Goal: Task Accomplishment & Management: Use online tool/utility

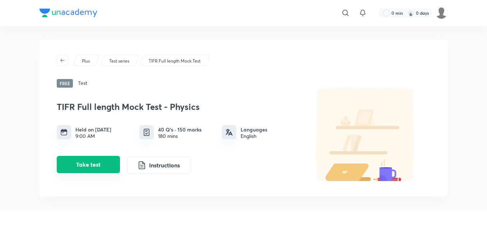
click at [94, 165] on button "Take test" at bounding box center [88, 164] width 63 height 17
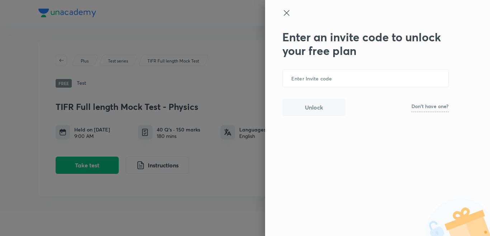
click at [424, 104] on p "Don't have one?" at bounding box center [430, 106] width 37 height 5
click at [337, 74] on input "text" at bounding box center [366, 79] width 166 height 18
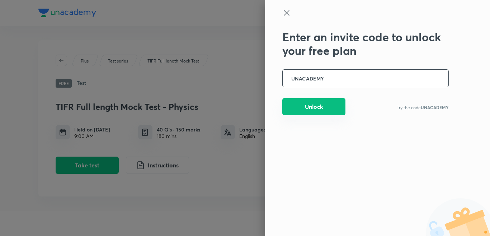
type input "UNACADEMY"
click at [324, 105] on button "Unlock" at bounding box center [314, 106] width 63 height 17
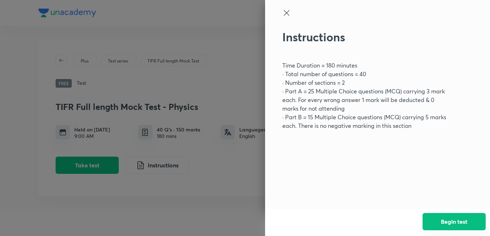
click at [467, 218] on button "Begin test" at bounding box center [454, 221] width 63 height 17
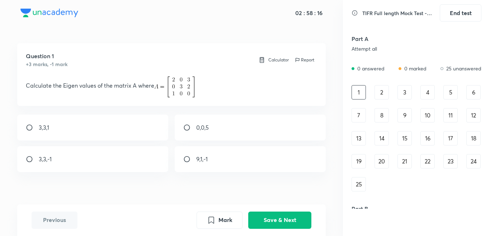
click at [103, 159] on div "3,3,-1" at bounding box center [93, 159] width 152 height 26
radio input "true"
click at [276, 217] on button "Save & Next" at bounding box center [279, 219] width 63 height 17
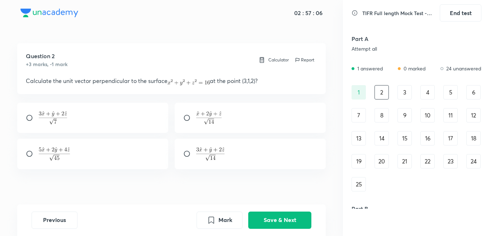
click at [210, 165] on div at bounding box center [251, 154] width 152 height 31
radio input "true"
click at [289, 222] on button "Save & Next" at bounding box center [279, 219] width 63 height 17
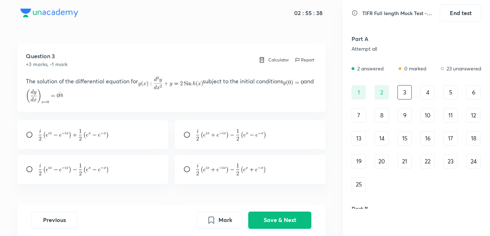
click at [192, 138] on input "radio" at bounding box center [189, 134] width 13 height 7
radio input "true"
click at [290, 216] on button "Save & Next" at bounding box center [279, 219] width 63 height 17
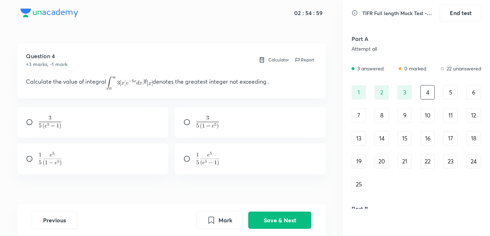
click at [224, 129] on div at bounding box center [251, 122] width 152 height 31
radio input "true"
click at [285, 222] on button "Save & Next" at bounding box center [279, 219] width 63 height 17
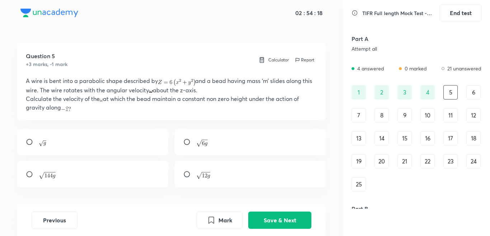
click at [187, 178] on div at bounding box center [251, 174] width 152 height 27
radio input "true"
click at [279, 224] on button "Save & Next" at bounding box center [279, 219] width 63 height 17
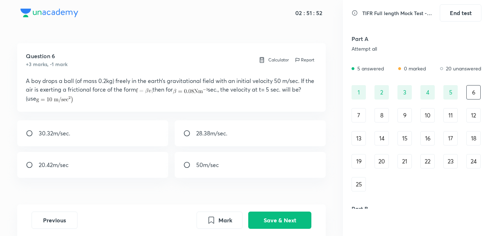
click at [69, 141] on div "30.32m/sec." at bounding box center [93, 133] width 152 height 26
radio input "true"
click at [276, 222] on button "Save & Next" at bounding box center [279, 219] width 63 height 17
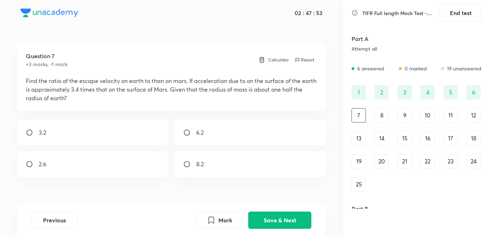
click at [47, 160] on div "2.6" at bounding box center [93, 164] width 152 height 26
radio input "true"
click at [284, 219] on button "Save & Next" at bounding box center [279, 219] width 63 height 17
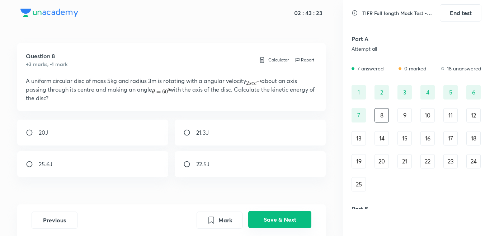
click at [276, 215] on button "Save & Next" at bounding box center [279, 219] width 63 height 17
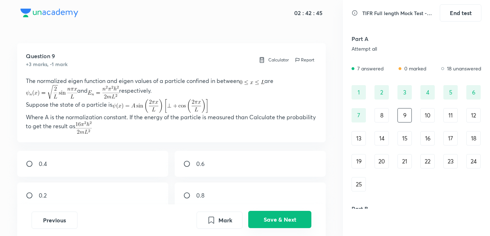
click at [270, 220] on button "Save & Next" at bounding box center [279, 219] width 63 height 17
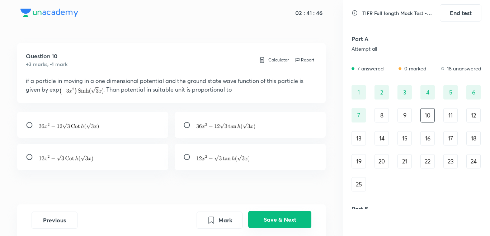
click at [271, 221] on button "Save & Next" at bounding box center [279, 219] width 63 height 17
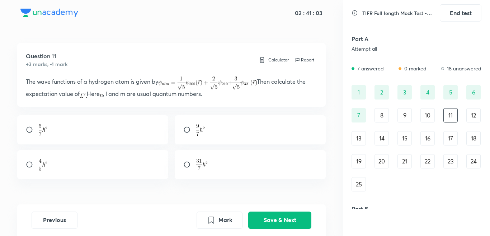
click at [60, 130] on div at bounding box center [93, 129] width 152 height 29
radio input "true"
click at [279, 218] on button "Save & Next" at bounding box center [279, 219] width 63 height 17
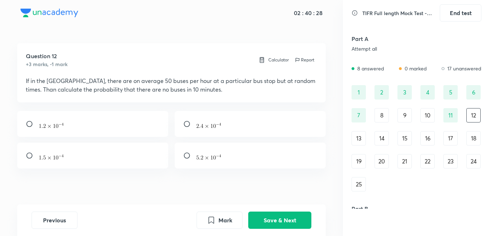
click at [222, 126] on div at bounding box center [251, 124] width 152 height 26
radio input "true"
click at [275, 221] on button "Save & Next" at bounding box center [279, 219] width 63 height 17
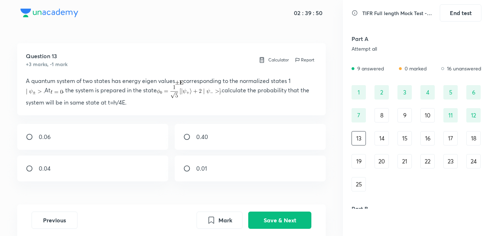
click at [119, 166] on div "0.04" at bounding box center [93, 168] width 152 height 26
radio input "true"
click at [257, 219] on button "Save & Next" at bounding box center [279, 219] width 63 height 17
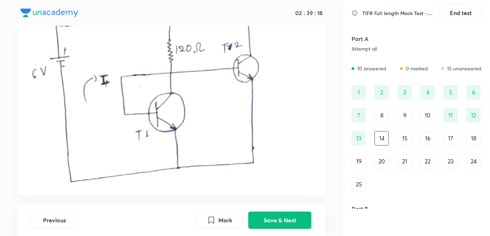
scroll to position [180, 0]
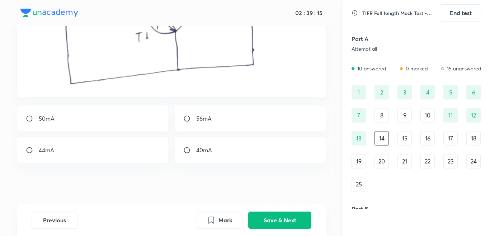
drag, startPoint x: 219, startPoint y: 110, endPoint x: 219, endPoint y: 119, distance: 9.0
click at [218, 112] on div "56mA" at bounding box center [251, 119] width 152 height 26
radio input "true"
click at [280, 219] on button "Save & Next" at bounding box center [279, 219] width 63 height 17
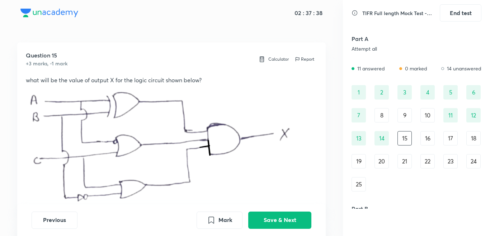
scroll to position [120, 0]
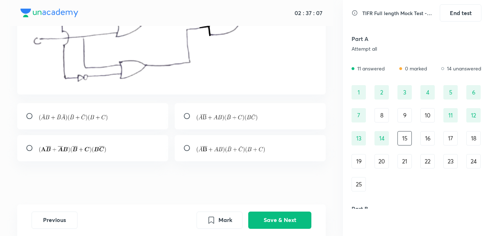
click at [249, 124] on div at bounding box center [251, 116] width 152 height 26
radio input "true"
click at [289, 213] on button "Save & Next" at bounding box center [279, 219] width 63 height 17
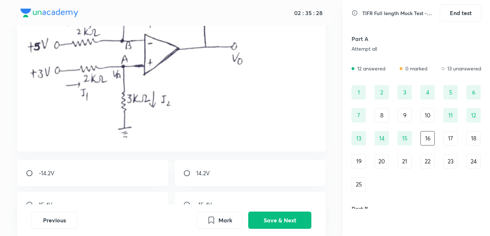
scroll to position [141, 0]
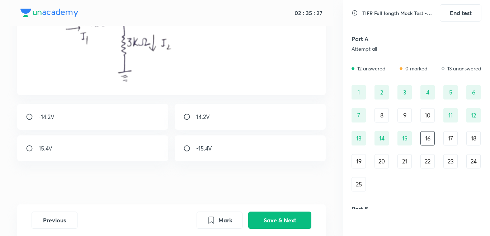
click at [195, 121] on div "14.2V" at bounding box center [251, 117] width 152 height 26
radio input "true"
click at [267, 218] on button "Save & Next" at bounding box center [279, 219] width 63 height 17
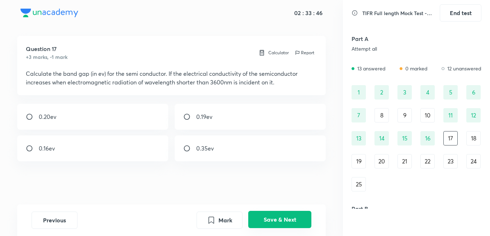
click at [276, 220] on button "Save & Next" at bounding box center [279, 219] width 63 height 17
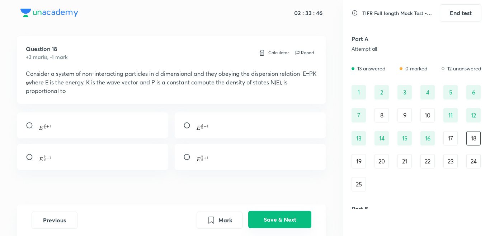
scroll to position [16, 0]
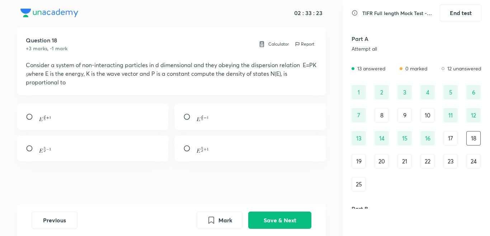
click at [150, 121] on div at bounding box center [93, 117] width 152 height 26
radio input "false"
click at [185, 125] on div at bounding box center [251, 117] width 152 height 26
radio input "true"
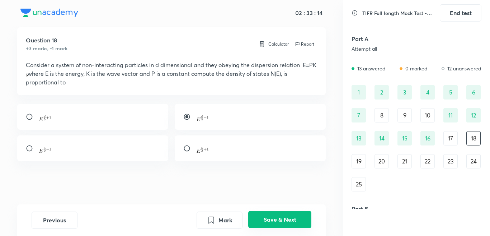
click at [298, 219] on button "Save & Next" at bounding box center [279, 219] width 63 height 17
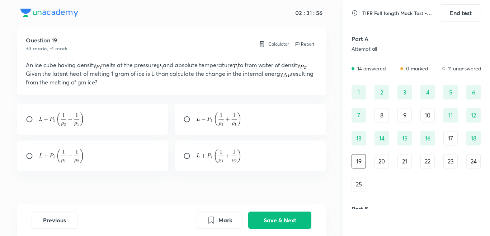
click at [213, 162] on img at bounding box center [218, 156] width 45 height 14
radio input "true"
click at [287, 221] on button "Save & Next" at bounding box center [279, 219] width 63 height 17
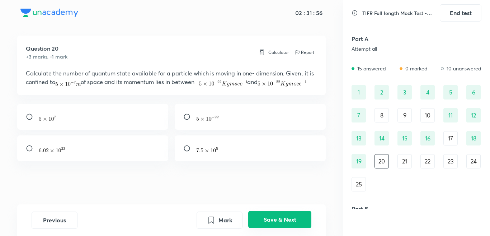
scroll to position [8, 0]
click at [232, 124] on div at bounding box center [251, 117] width 152 height 26
radio input "true"
click at [285, 220] on button "Save & Next" at bounding box center [279, 219] width 63 height 17
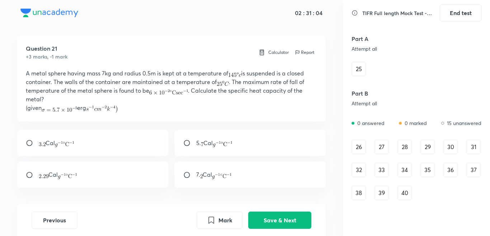
scroll to position [0, 0]
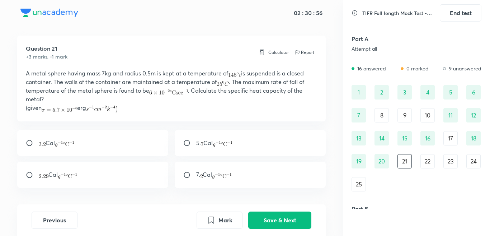
click at [220, 145] on img at bounding box center [222, 144] width 19 height 6
radio input "true"
click at [271, 220] on button "Save & Next" at bounding box center [279, 219] width 63 height 17
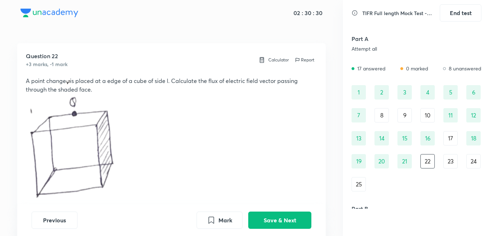
scroll to position [120, 0]
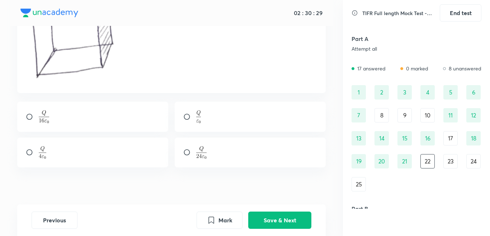
click at [218, 148] on div at bounding box center [251, 153] width 152 height 30
radio input "true"
click at [264, 216] on button "Save & Next" at bounding box center [279, 219] width 63 height 17
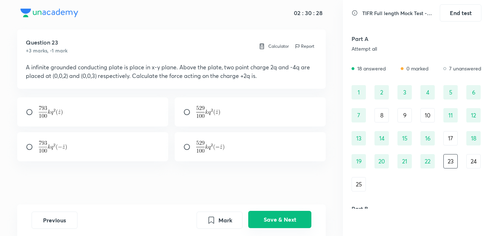
scroll to position [14, 0]
click at [205, 154] on div at bounding box center [251, 146] width 152 height 29
radio input "true"
click at [288, 220] on button "Save & Next" at bounding box center [279, 219] width 63 height 17
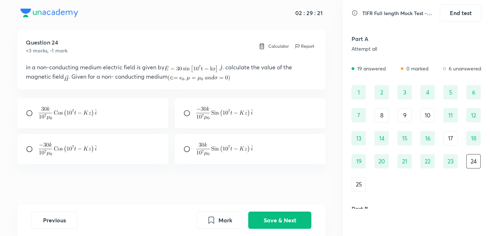
click at [81, 145] on img at bounding box center [68, 149] width 58 height 13
radio input "true"
click at [298, 220] on button "Save & Next" at bounding box center [279, 219] width 63 height 17
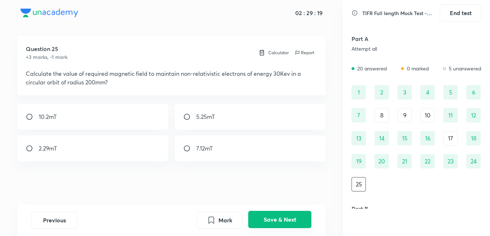
scroll to position [7, 0]
click at [210, 116] on p "5.25mT" at bounding box center [205, 116] width 19 height 9
radio input "true"
click at [282, 214] on button "Save & Next" at bounding box center [279, 219] width 63 height 17
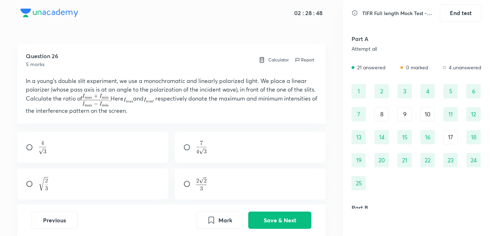
scroll to position [0, 0]
click at [357, 158] on div "19" at bounding box center [359, 161] width 14 height 14
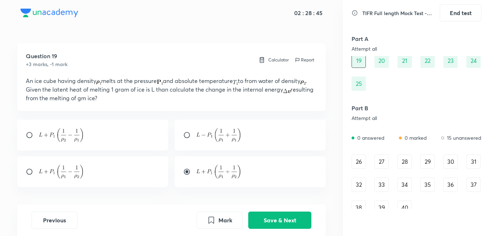
scroll to position [115, 0]
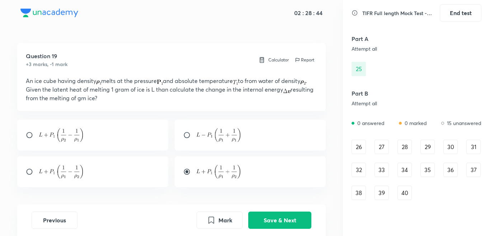
click at [360, 146] on div "26" at bounding box center [359, 147] width 14 height 14
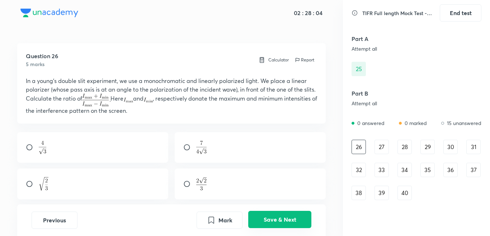
click at [285, 224] on button "Save & Next" at bounding box center [279, 219] width 63 height 17
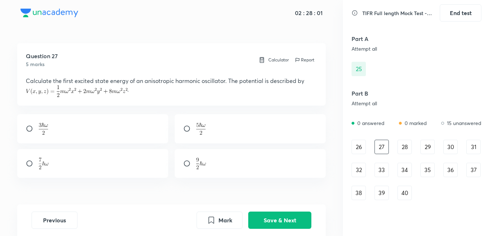
click at [357, 150] on div "26" at bounding box center [359, 147] width 14 height 14
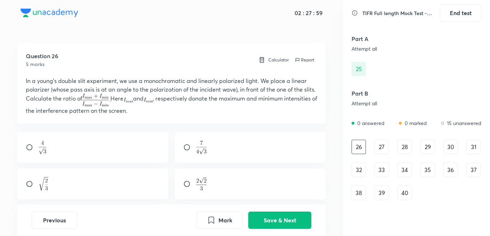
click at [211, 147] on div at bounding box center [251, 147] width 152 height 31
radio input "true"
click at [278, 220] on button "Save & Next" at bounding box center [279, 219] width 63 height 17
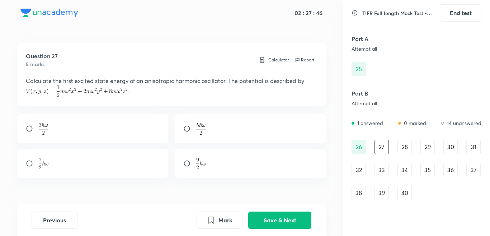
click at [184, 134] on div at bounding box center [251, 128] width 152 height 29
radio input "true"
click at [276, 216] on button "Save & Next" at bounding box center [279, 219] width 63 height 17
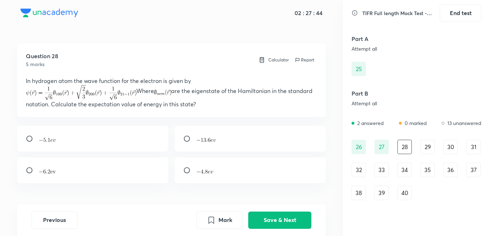
click at [386, 146] on div "27" at bounding box center [382, 147] width 14 height 14
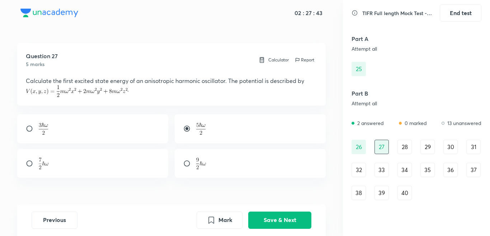
click at [144, 159] on div at bounding box center [93, 163] width 152 height 29
radio input "false"
radio input "true"
click at [268, 218] on button "Save & Next" at bounding box center [279, 219] width 63 height 17
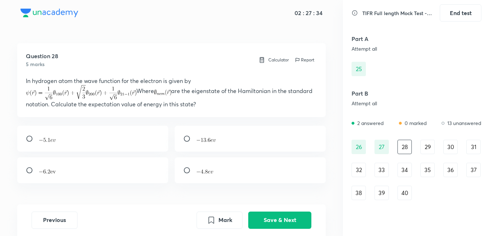
click at [211, 176] on div at bounding box center [251, 170] width 152 height 26
radio input "true"
click at [149, 167] on div at bounding box center [93, 170] width 152 height 26
radio input "true"
radio input "false"
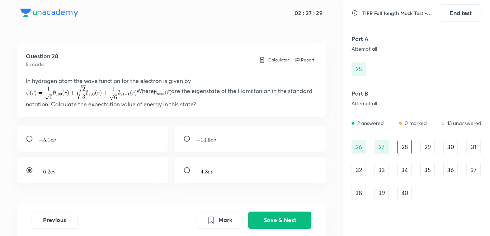
click at [223, 139] on div at bounding box center [251, 139] width 152 height 26
radio input "true"
radio input "false"
click at [274, 220] on button "Save & Next" at bounding box center [279, 219] width 63 height 17
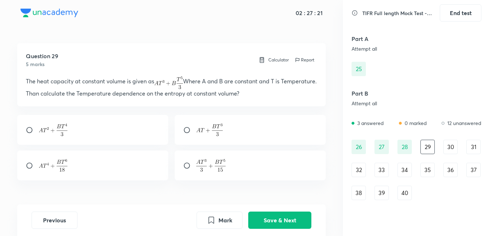
click at [82, 138] on div at bounding box center [93, 130] width 152 height 30
radio input "true"
click at [283, 216] on button "Save & Next" at bounding box center [279, 219] width 63 height 17
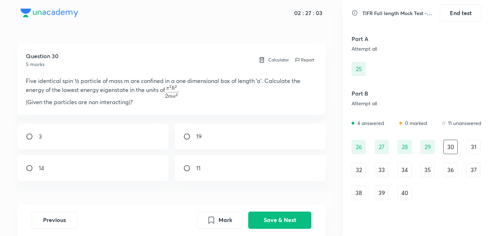
drag, startPoint x: 196, startPoint y: 168, endPoint x: 225, endPoint y: 186, distance: 34.4
click at [196, 168] on input "radio" at bounding box center [189, 167] width 13 height 7
radio input "true"
click at [280, 216] on button "Save & Next" at bounding box center [279, 219] width 63 height 17
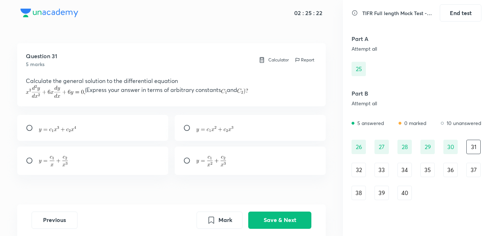
click at [226, 159] on img at bounding box center [211, 161] width 30 height 10
radio input "true"
click at [278, 222] on button "Save & Next" at bounding box center [279, 219] width 63 height 17
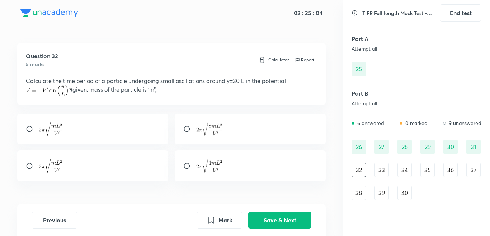
click at [226, 168] on div at bounding box center [251, 165] width 152 height 31
radio input "true"
click at [284, 216] on button "Save & Next" at bounding box center [279, 219] width 63 height 17
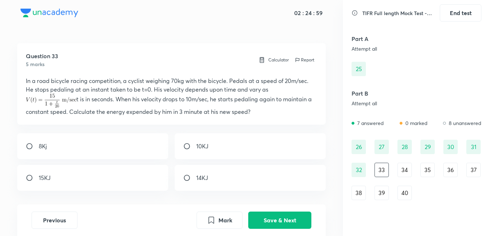
click at [354, 168] on div "32" at bounding box center [359, 170] width 14 height 14
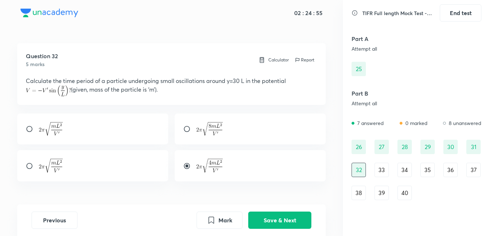
click at [97, 165] on div at bounding box center [93, 165] width 152 height 31
radio input "true"
radio input "false"
click at [270, 222] on button "Save & Next" at bounding box center [279, 219] width 63 height 17
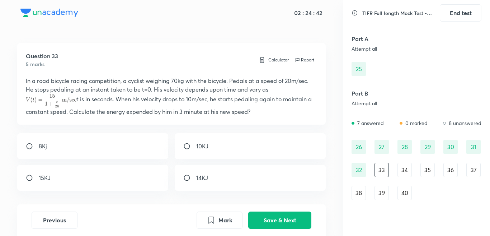
click at [133, 174] on div "15KJ" at bounding box center [93, 178] width 152 height 26
radio input "true"
click at [262, 218] on button "Save & Next" at bounding box center [279, 219] width 63 height 17
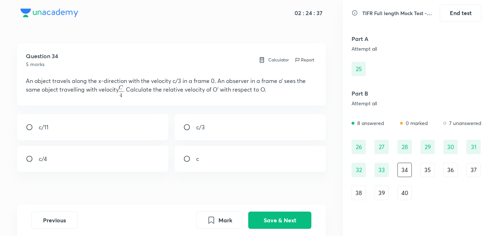
click at [110, 136] on div "c/11" at bounding box center [93, 127] width 152 height 26
radio input "true"
click at [269, 218] on button "Save & Next" at bounding box center [279, 219] width 63 height 17
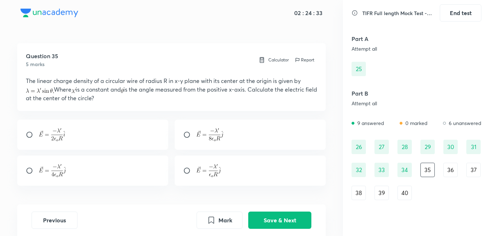
click at [402, 170] on div "34" at bounding box center [405, 170] width 14 height 14
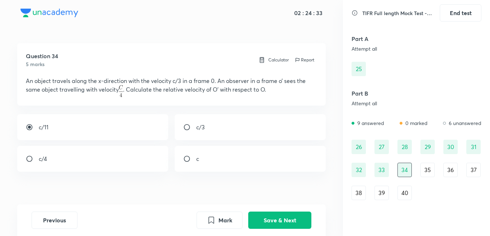
click at [219, 135] on div "c/3" at bounding box center [251, 127] width 152 height 26
radio input "false"
radio input "true"
click at [285, 221] on button "Save & Next" at bounding box center [279, 219] width 63 height 17
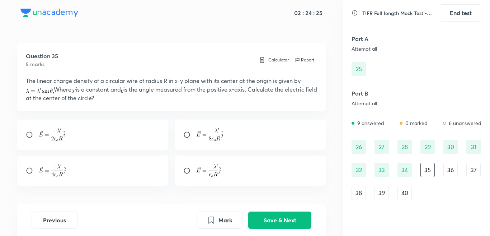
click at [69, 173] on div at bounding box center [93, 170] width 152 height 30
radio input "true"
click at [279, 220] on button "Save & Next" at bounding box center [279, 219] width 63 height 17
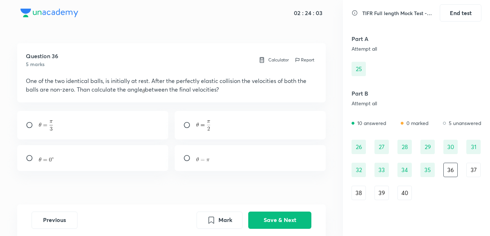
click at [210, 160] on img at bounding box center [203, 159] width 14 height 4
radio input "true"
click at [288, 216] on button "Save & Next" at bounding box center [279, 219] width 63 height 17
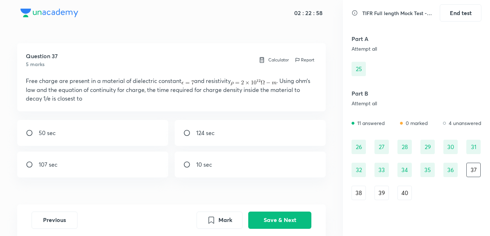
click at [55, 163] on p "107 sec" at bounding box center [48, 164] width 19 height 9
radio input "true"
click at [270, 220] on button "Save & Next" at bounding box center [279, 219] width 63 height 17
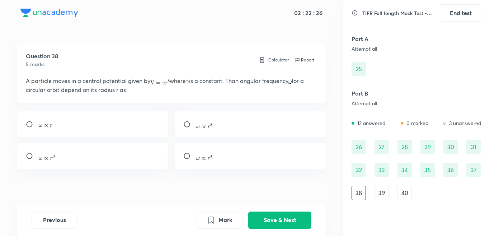
click at [225, 131] on div at bounding box center [251, 124] width 152 height 26
radio input "true"
click at [288, 219] on button "Save & Next" at bounding box center [279, 219] width 63 height 17
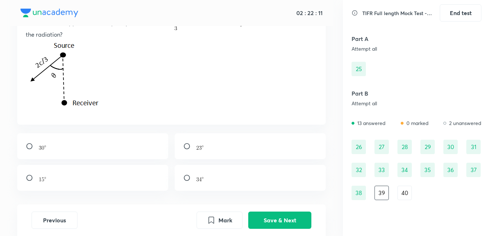
scroll to position [99, 0]
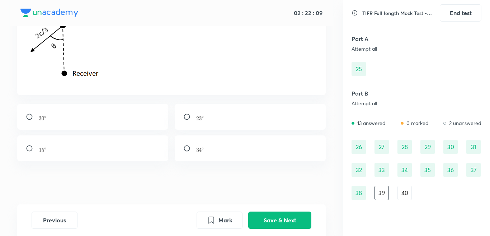
click at [86, 125] on div at bounding box center [93, 117] width 152 height 26
radio input "true"
click at [285, 219] on button "Save & Next" at bounding box center [279, 219] width 63 height 17
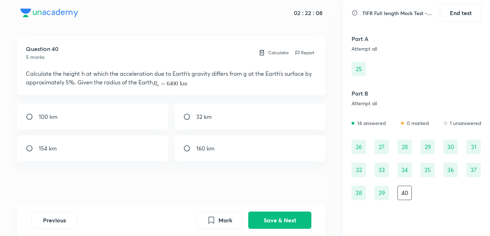
scroll to position [7, 0]
click at [205, 116] on p "32 km" at bounding box center [203, 116] width 15 height 9
radio input "true"
click at [284, 222] on button "Save & Next" at bounding box center [279, 219] width 63 height 17
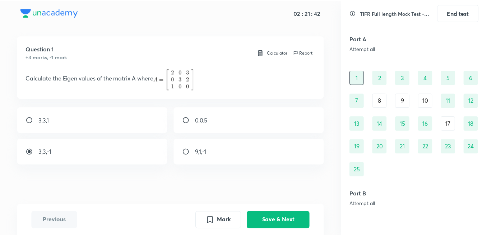
scroll to position [0, 0]
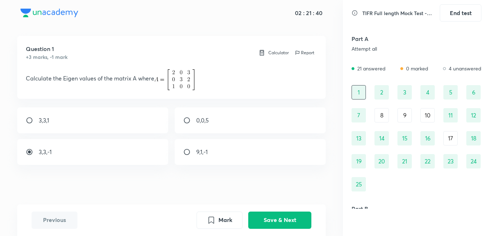
click at [385, 113] on div "8" at bounding box center [382, 115] width 14 height 14
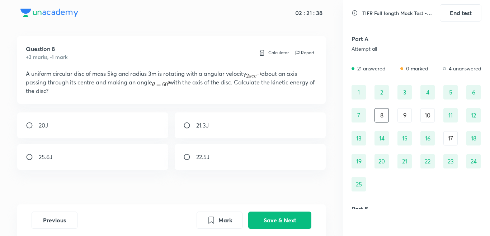
click at [143, 130] on div "20J" at bounding box center [93, 125] width 152 height 26
radio input "true"
click at [284, 217] on button "Save & Next" at bounding box center [279, 219] width 63 height 17
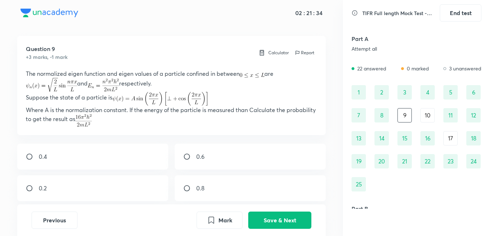
click at [131, 188] on div "0.2" at bounding box center [93, 188] width 152 height 26
radio input "true"
click at [209, 154] on div "0.6" at bounding box center [251, 157] width 152 height 26
radio input "true"
radio input "false"
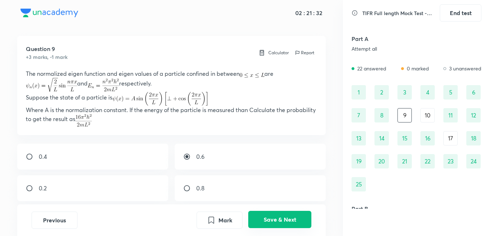
click at [286, 222] on button "Save & Next" at bounding box center [279, 219] width 63 height 17
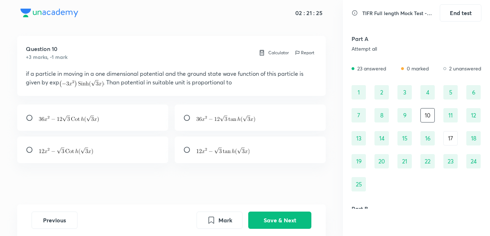
click at [236, 114] on p at bounding box center [225, 117] width 59 height 9
radio input "true"
click at [293, 221] on button "Save & Next" at bounding box center [279, 219] width 63 height 17
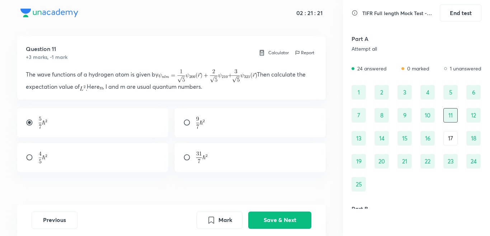
click at [451, 140] on div "17" at bounding box center [451, 138] width 14 height 14
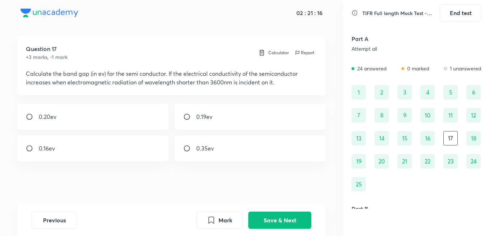
click at [206, 150] on p "0.35ev" at bounding box center [205, 148] width 18 height 9
radio input "true"
click at [286, 216] on button "Save & Next" at bounding box center [279, 219] width 63 height 17
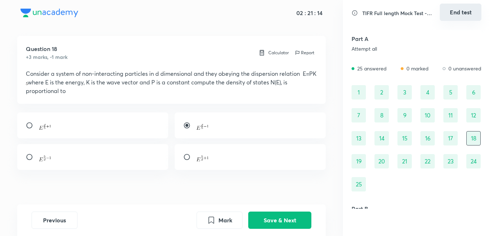
click at [467, 8] on button "End test" at bounding box center [461, 12] width 42 height 17
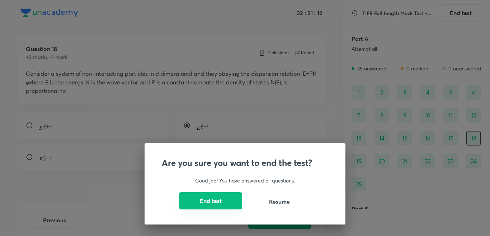
click at [229, 204] on button "End test" at bounding box center [210, 200] width 63 height 17
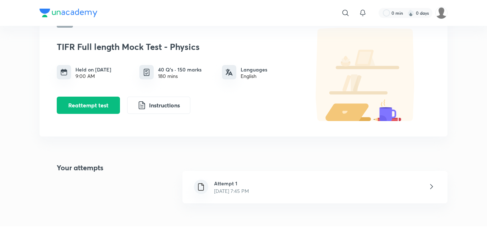
scroll to position [120, 0]
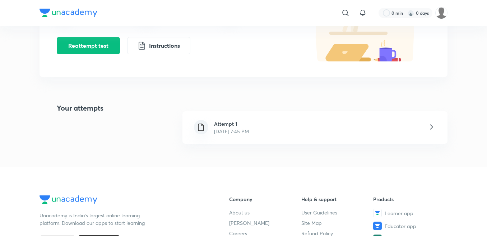
click at [285, 131] on div "Attempt 1 [DATE] 7:45 PM" at bounding box center [314, 127] width 265 height 32
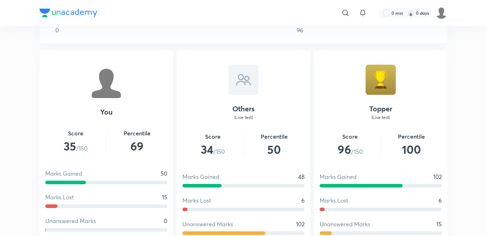
scroll to position [414, 0]
